Goal: Task Accomplishment & Management: Use online tool/utility

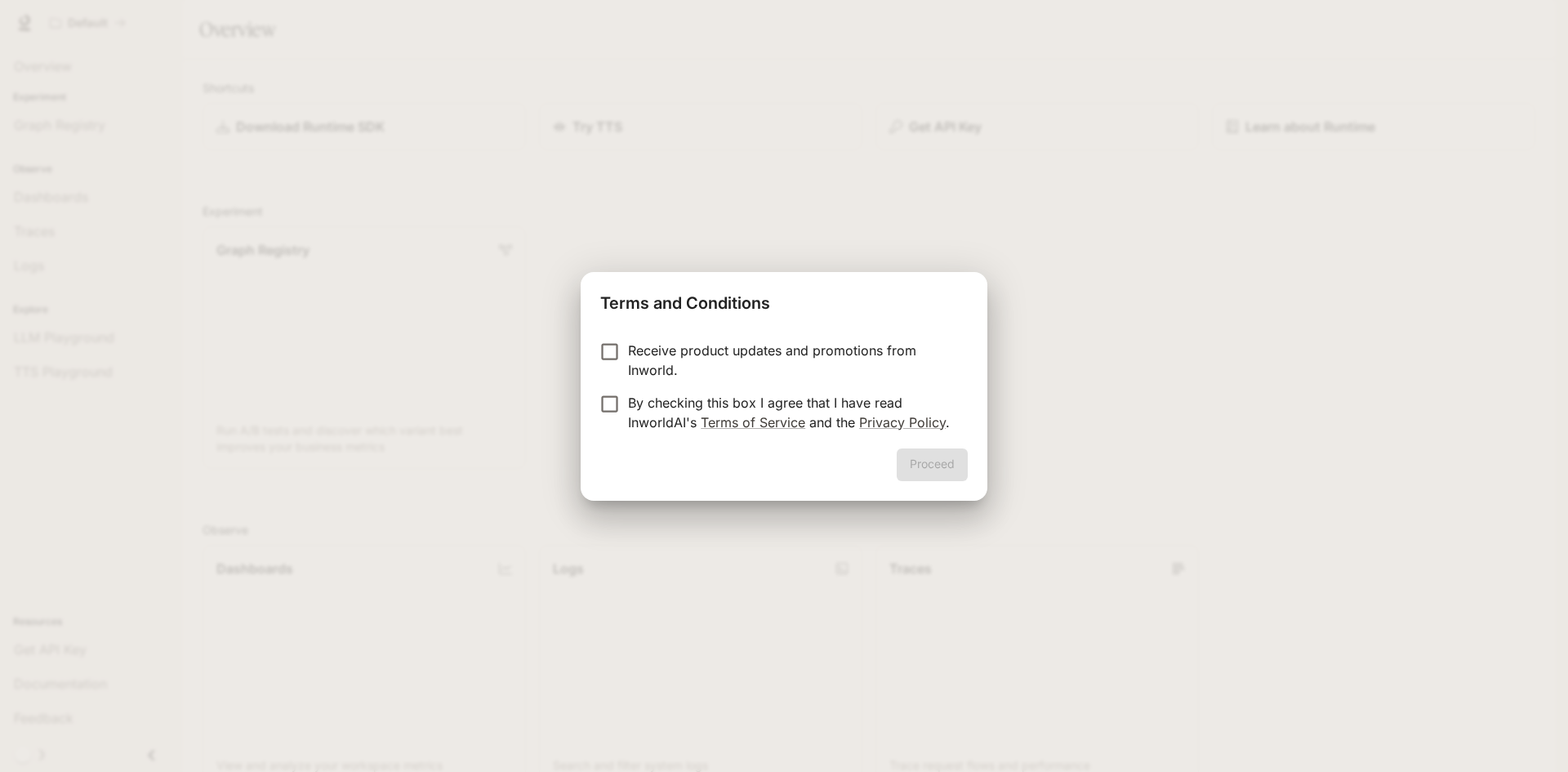
click at [759, 405] on p "By checking this box I agree that I have read InworldAI's Terms of Service and …" at bounding box center [791, 412] width 327 height 39
click at [924, 462] on button "Proceed" at bounding box center [932, 464] width 71 height 32
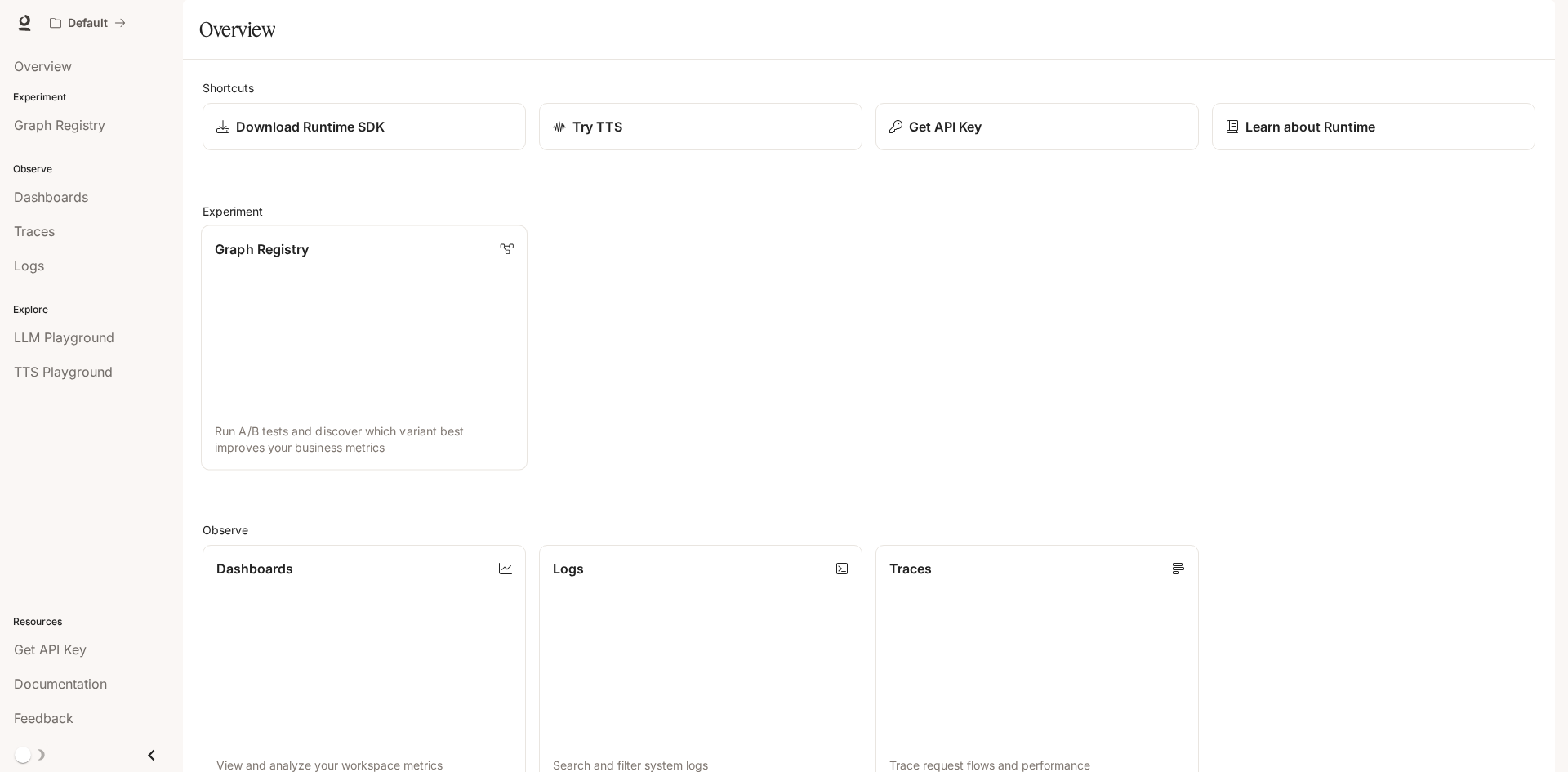
click at [347, 277] on link "Graph Registry Run A/B tests and discover which variant best improves your busi…" at bounding box center [364, 348] width 327 height 245
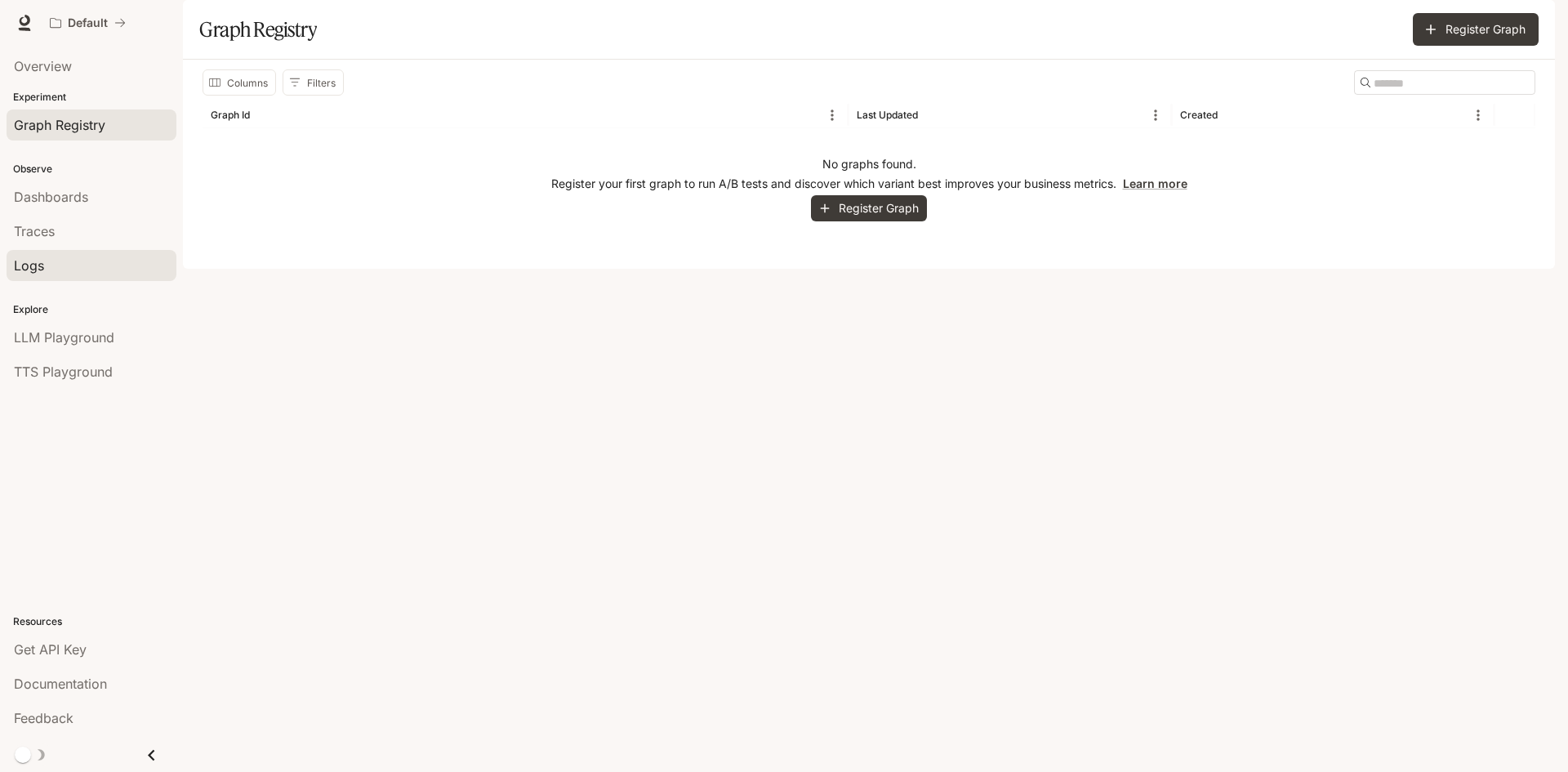
click at [45, 267] on div "Logs" at bounding box center [91, 265] width 155 height 19
